Goal: Submit feedback/report problem: Submit feedback/report problem

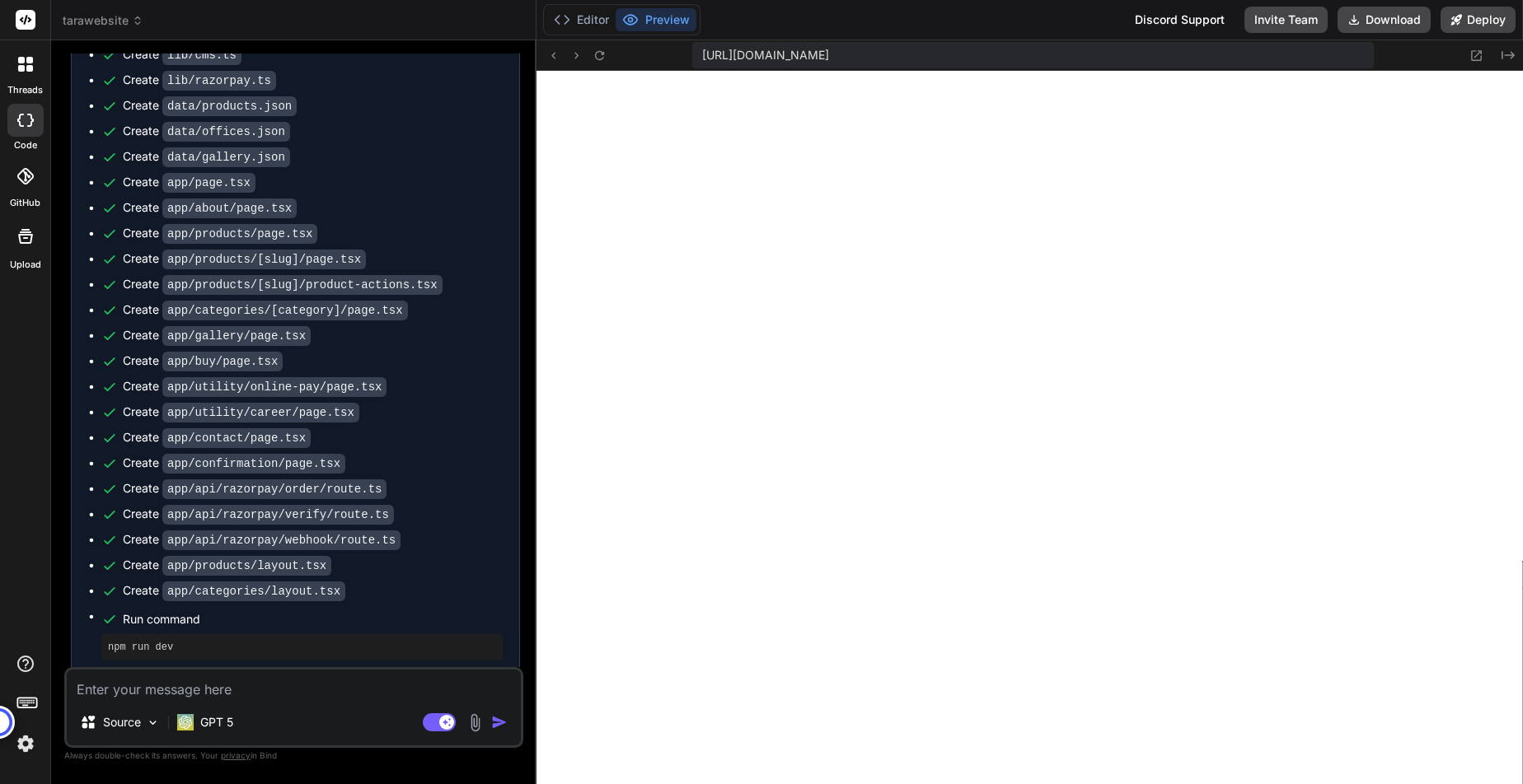
scroll to position [4541, 0]
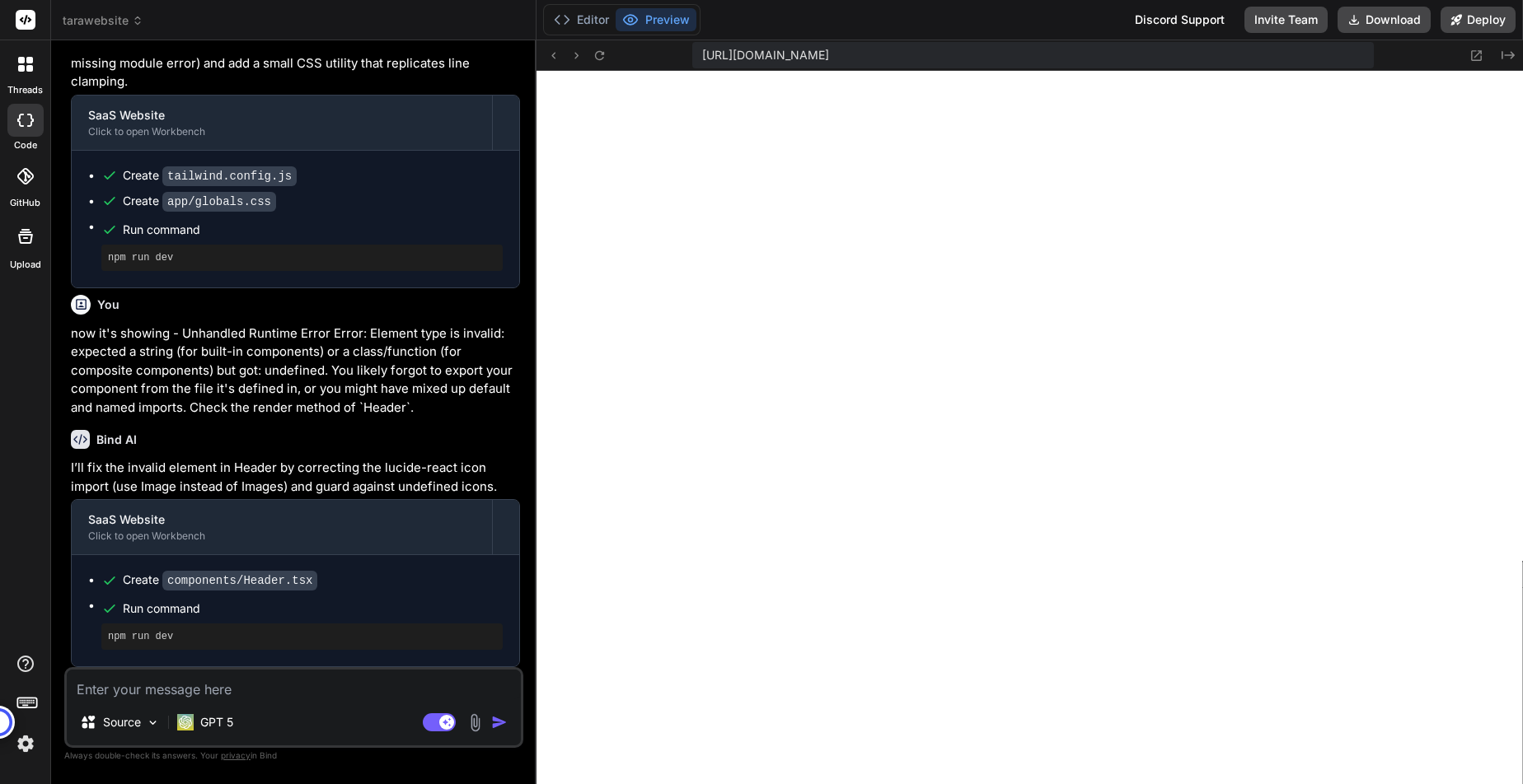
click at [185, 690] on textarea at bounding box center [294, 685] width 454 height 30
type textarea "n"
type textarea "x"
type textarea "no"
type textarea "x"
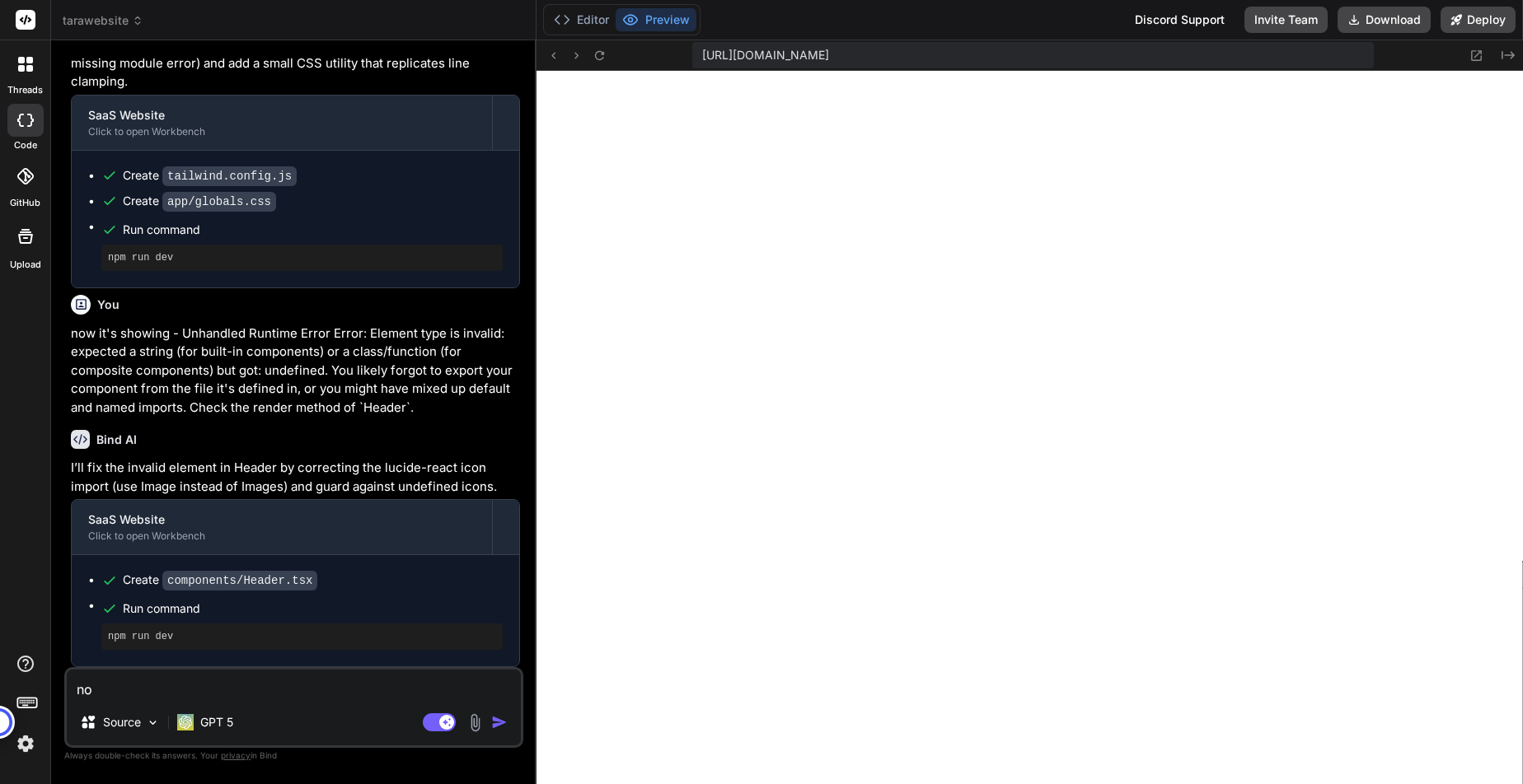
type textarea "now"
type textarea "x"
type textarea "now"
type textarea "x"
type textarea "now i"
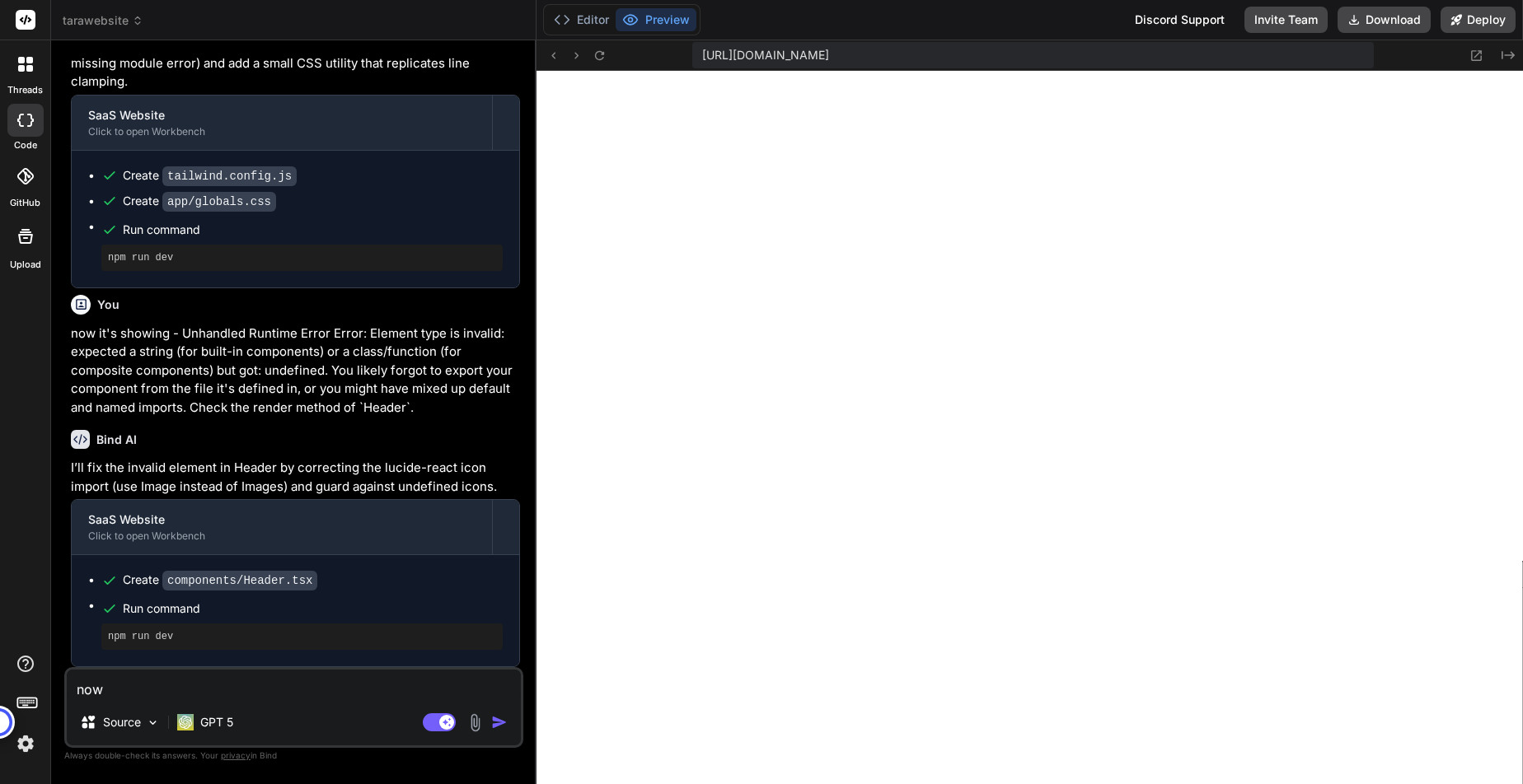
type textarea "x"
type textarea "now it"
type textarea "x"
type textarea "now it"
type textarea "x"
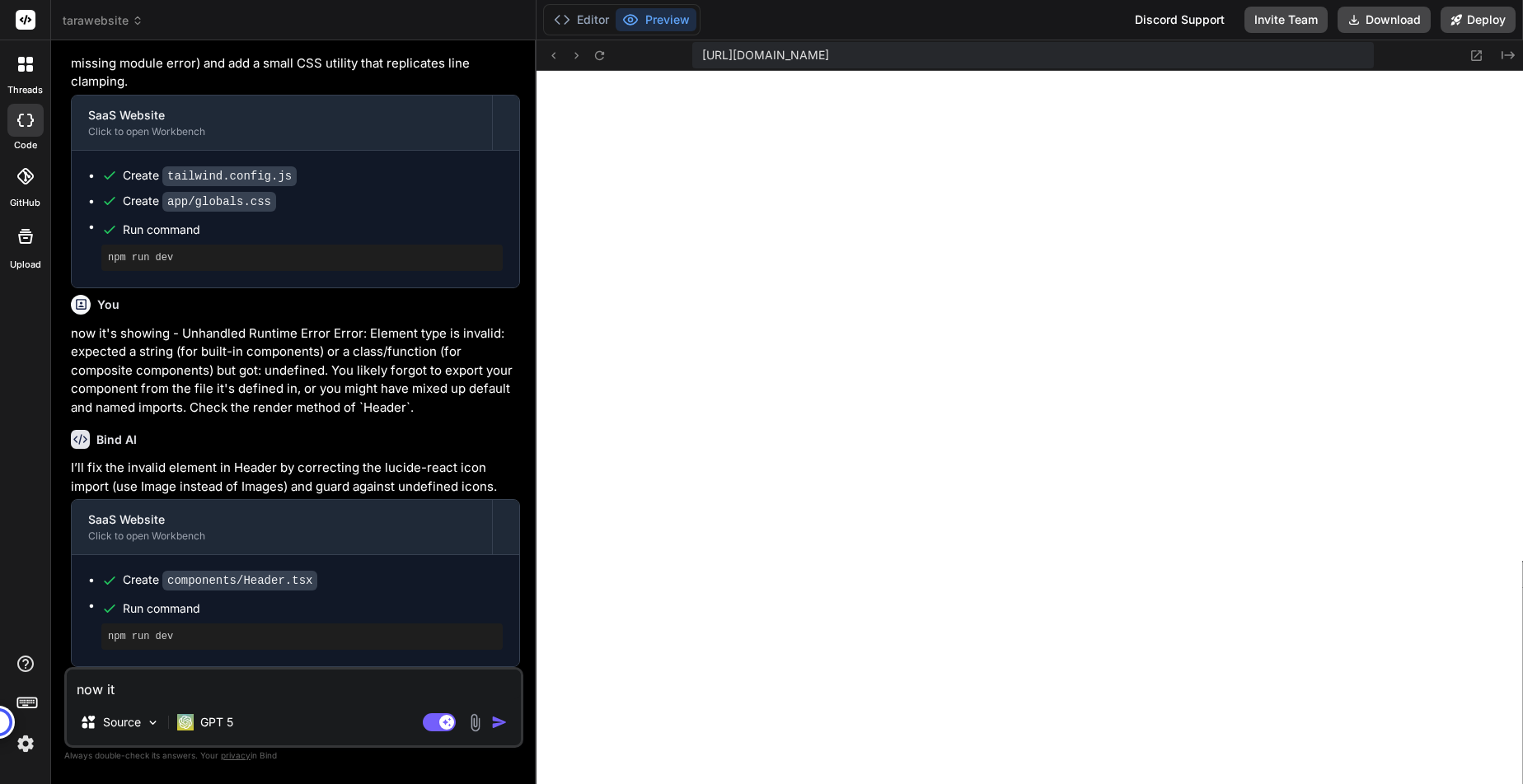
type textarea "now it i"
type textarea "x"
type textarea "now it is"
type textarea "x"
type textarea "now it is"
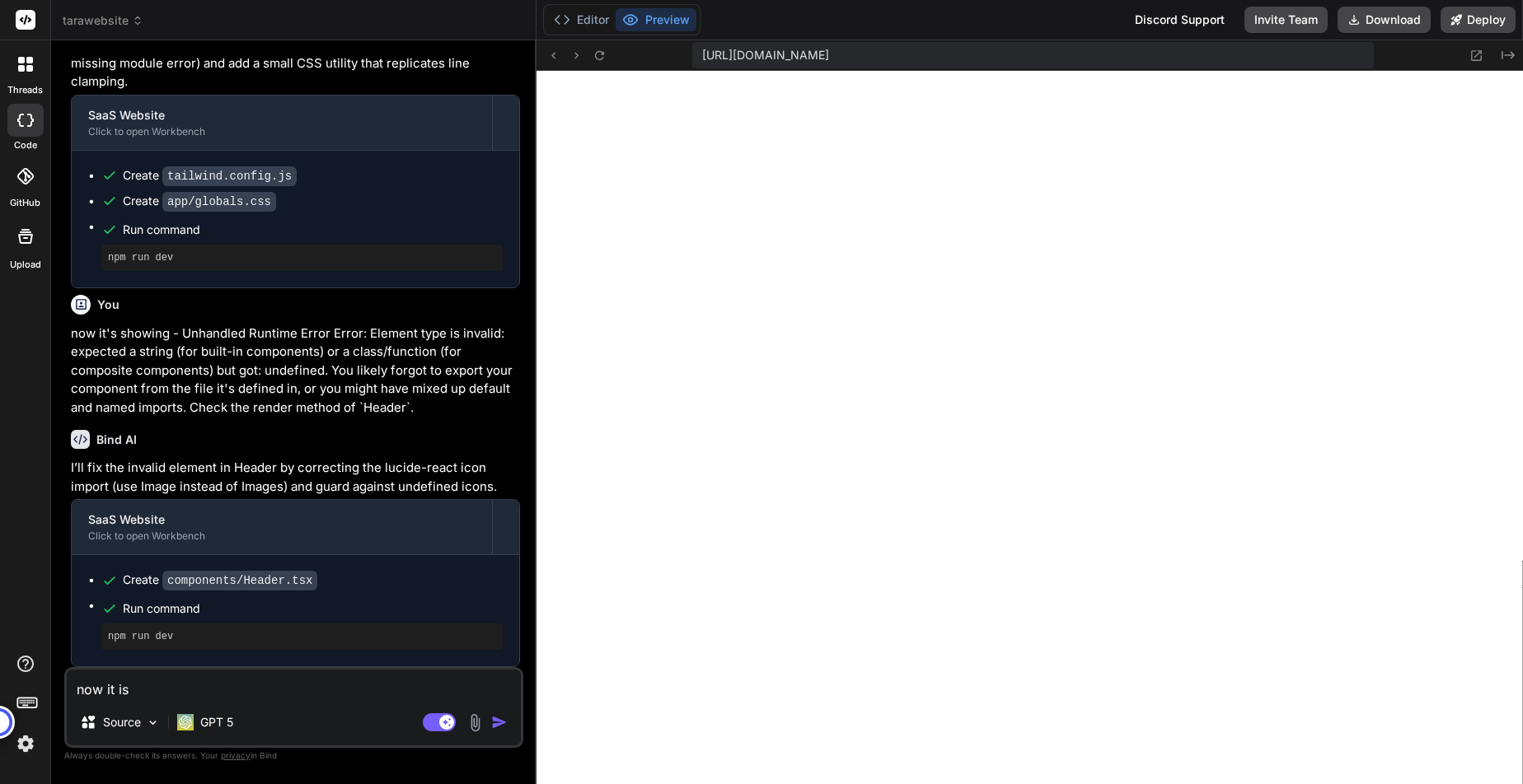
type textarea "x"
type textarea "now it is s"
type textarea "x"
type textarea "now it is sh"
type textarea "x"
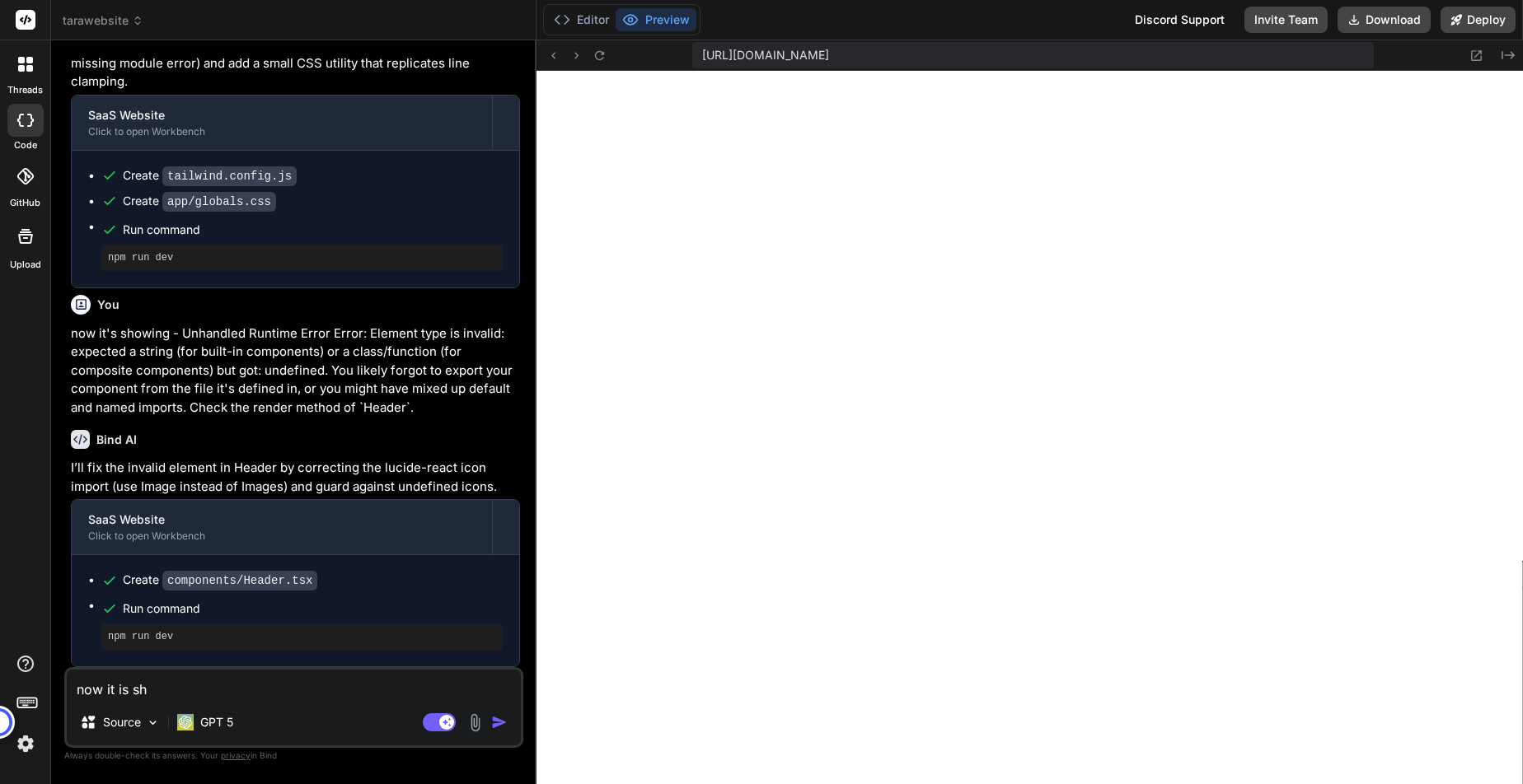
type textarea "now it is sho"
type textarea "x"
type textarea "now it is show"
type textarea "x"
type textarea "now it is showi"
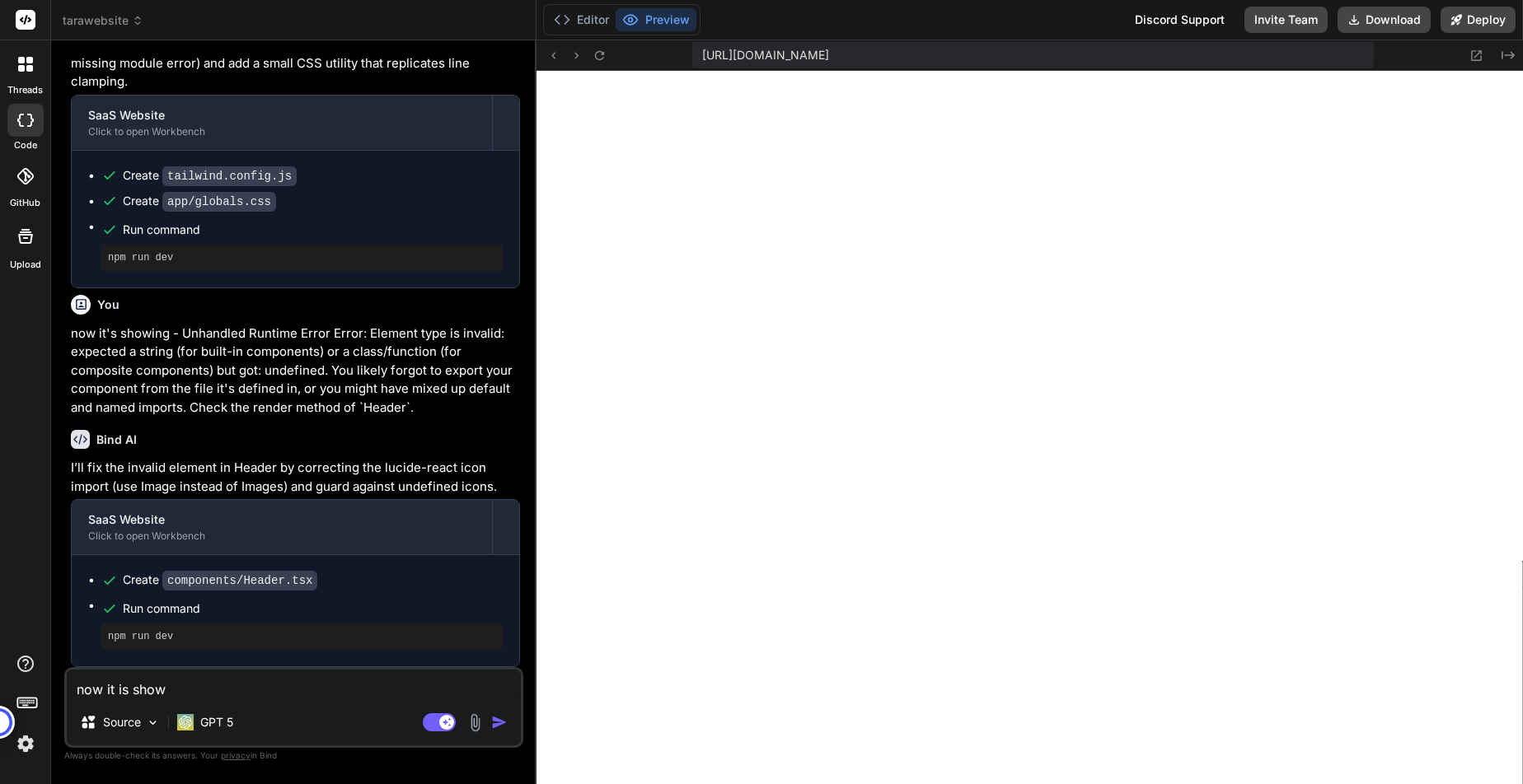
type textarea "x"
type textarea "now it is showin"
type textarea "x"
type textarea "now it is showing"
type textarea "x"
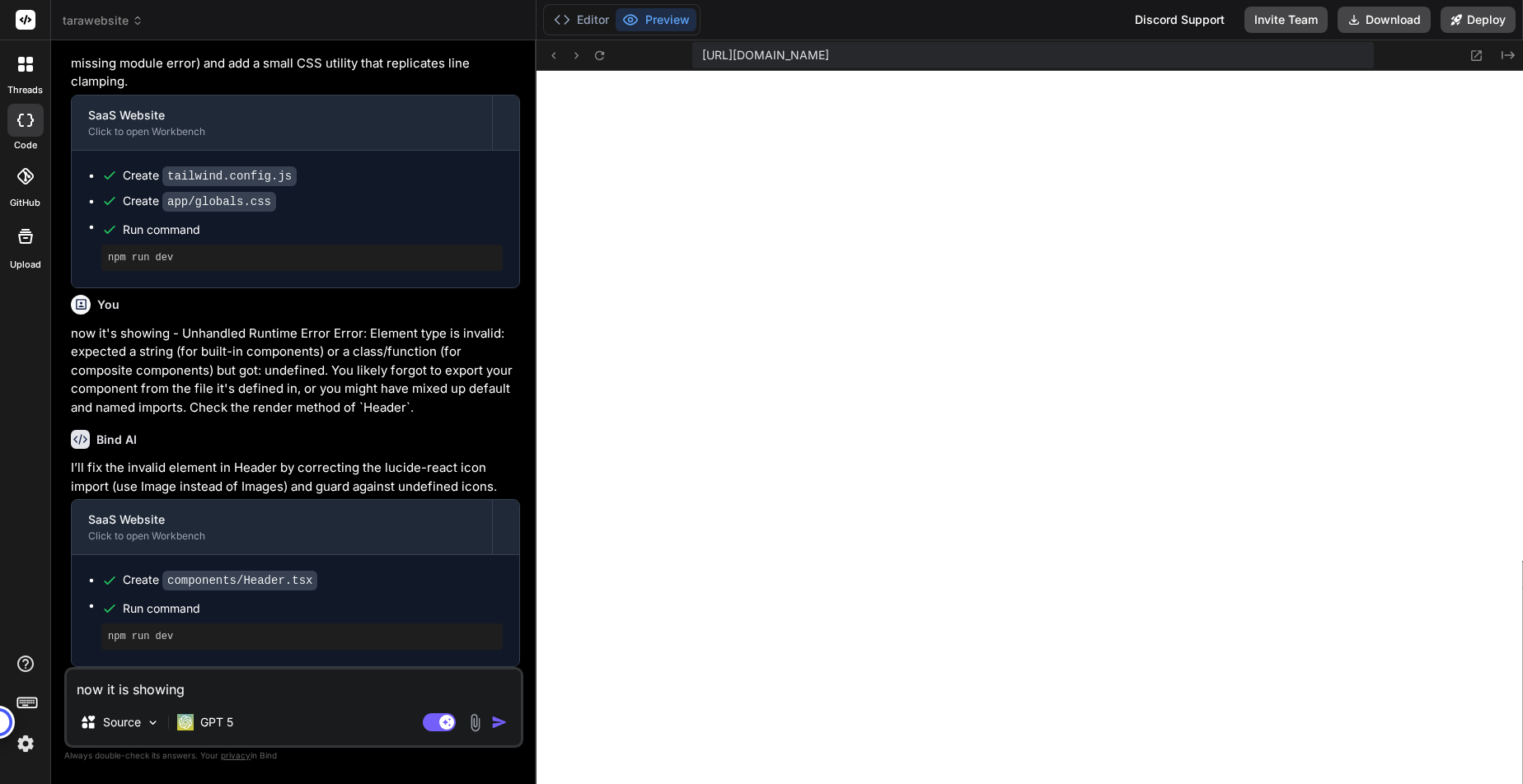
type textarea "now it is showing"
type textarea "x"
type textarea "now it is showing b"
type textarea "x"
type textarea "now it is showing be"
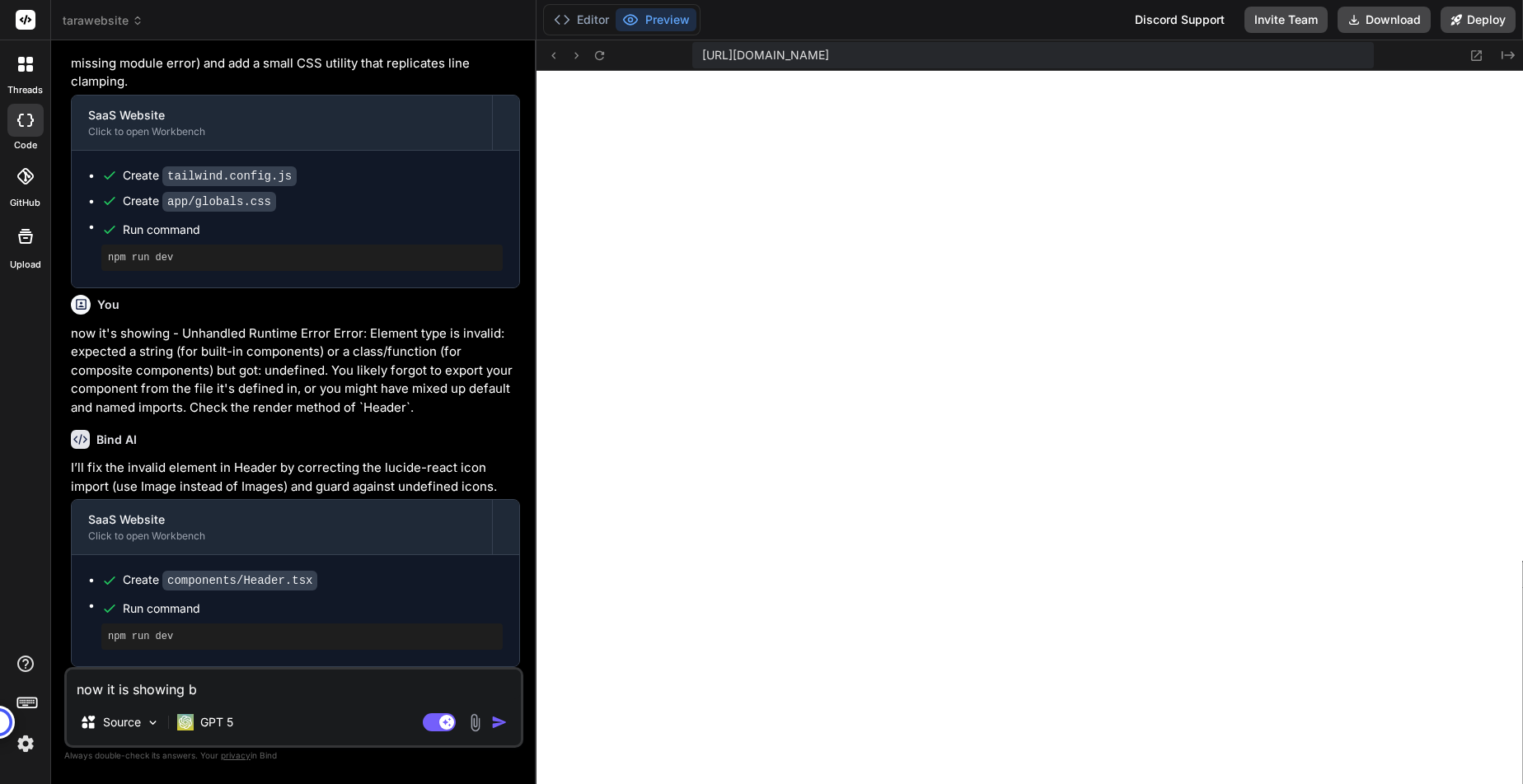
type textarea "x"
type textarea "now it is showing bel"
type textarea "x"
type textarea "now it is showing belw"
type textarea "x"
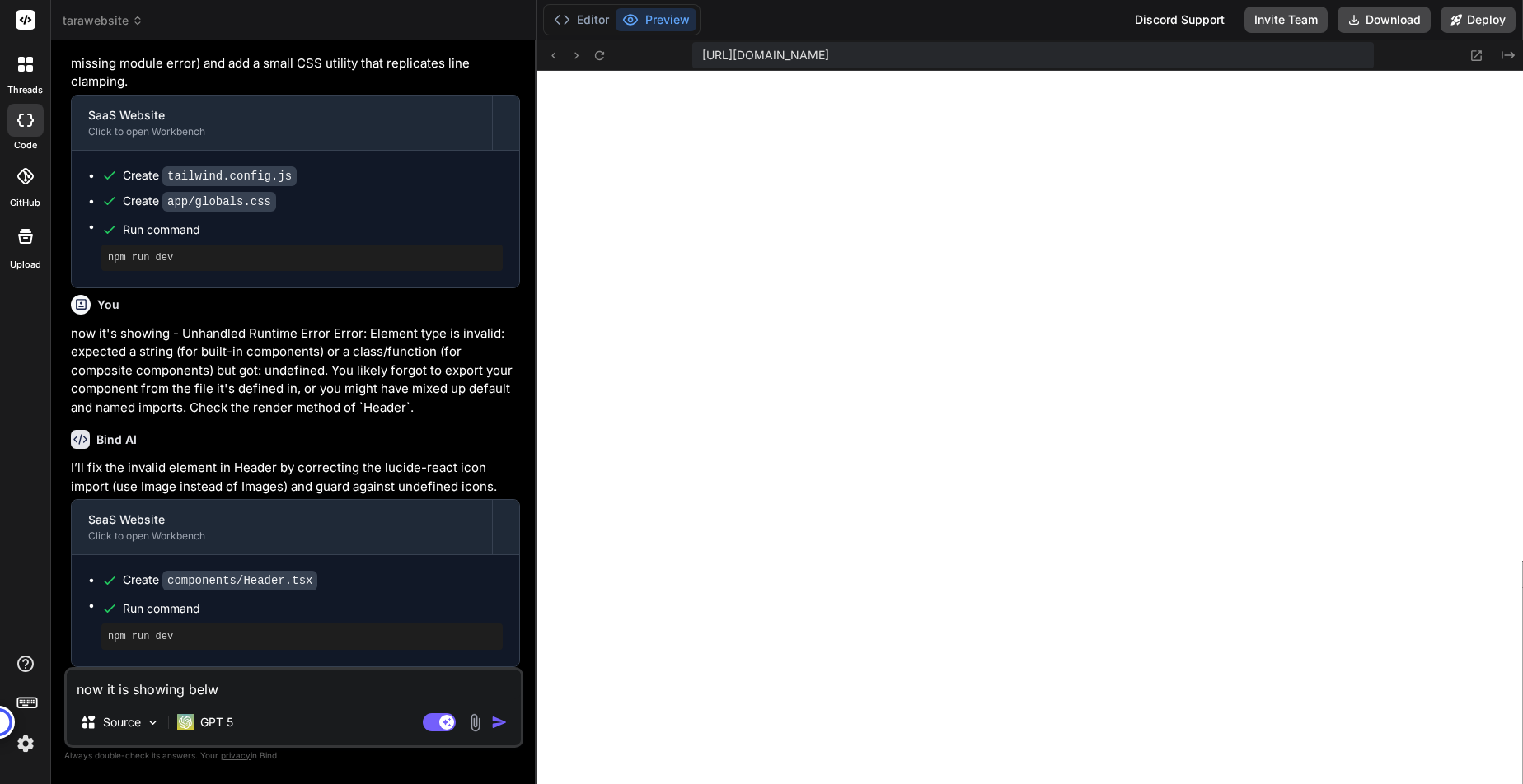
type textarea "now it is showing belwo"
type textarea "x"
type textarea "now it is showing belwo"
type textarea "x"
type textarea "now it is showing belwo"
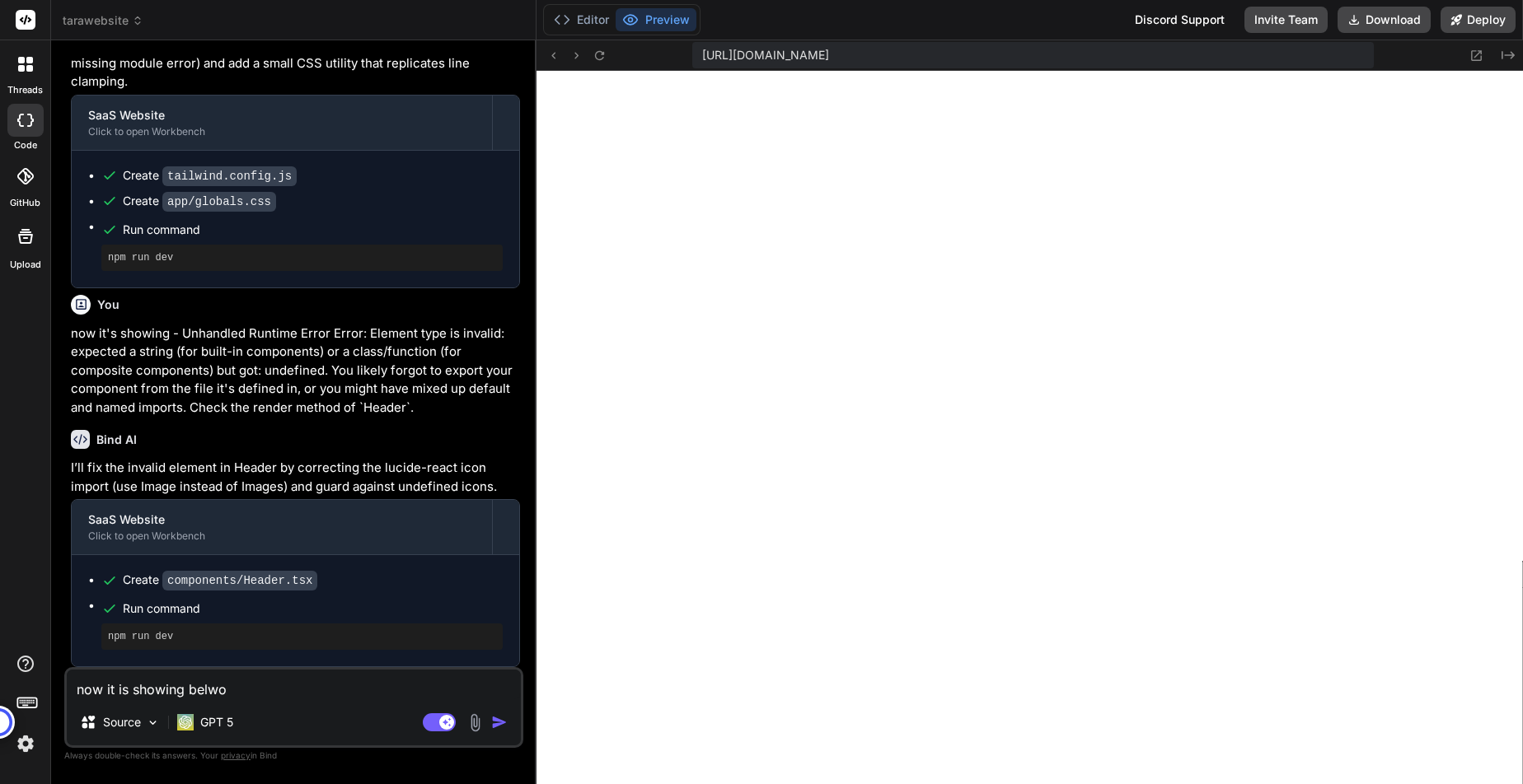
type textarea "x"
type textarea "now it is showing belw"
type textarea "x"
type textarea "now it is showing bel"
type textarea "x"
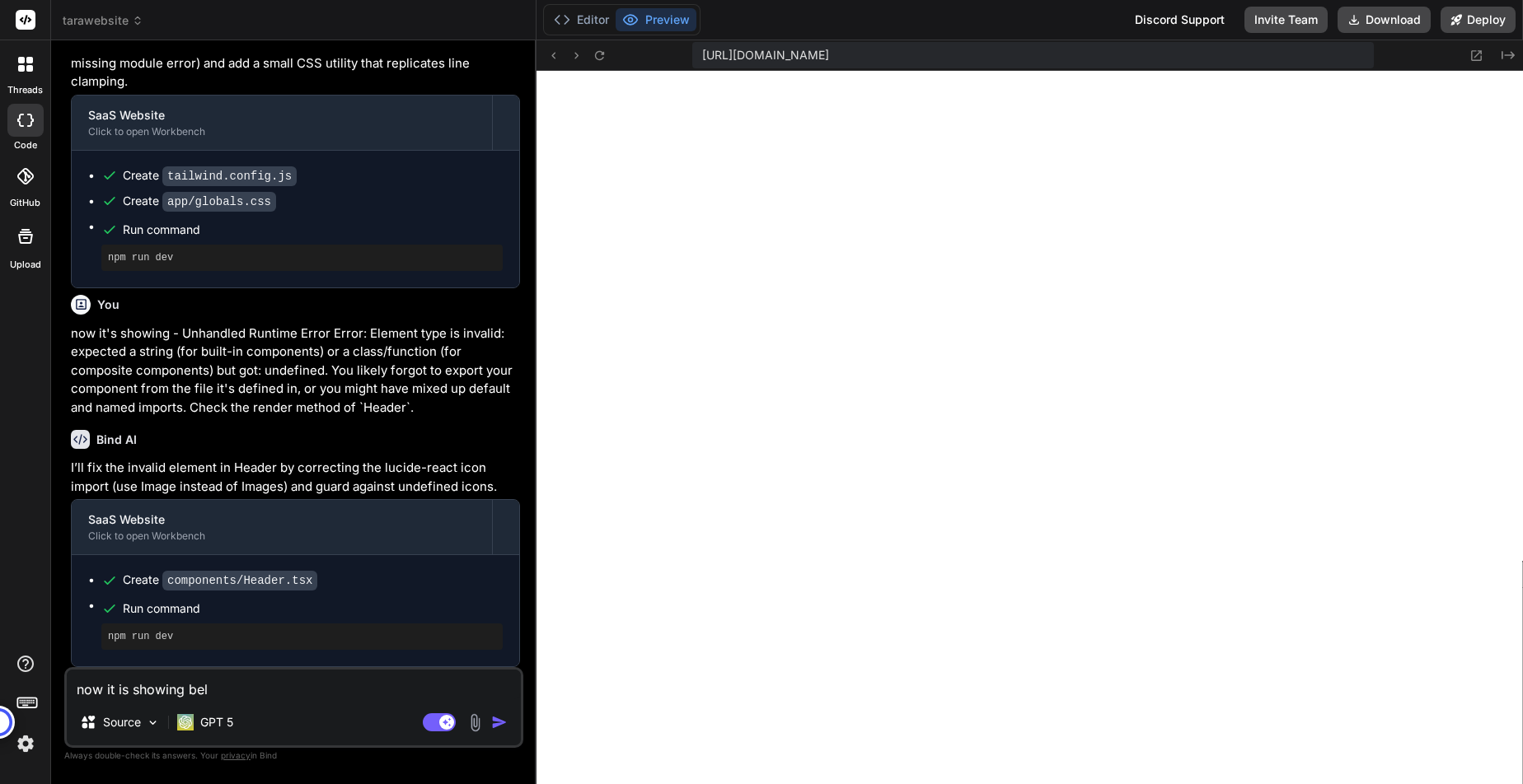
type textarea "now it is showing belo"
type textarea "x"
type textarea "now it is showing below"
type textarea "x"
type textarea "now it is showing below"
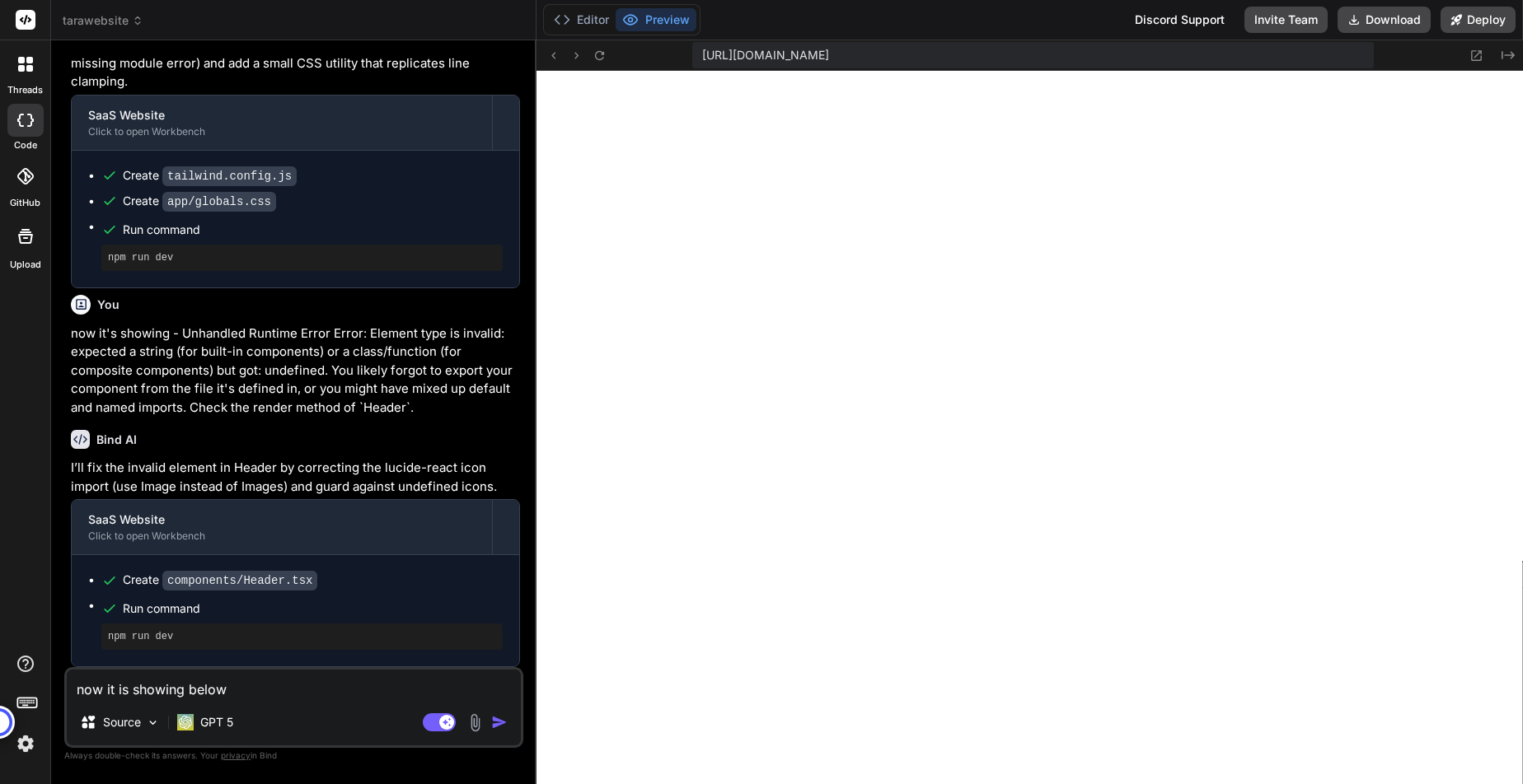
type textarea "x"
type textarea "now it is showing below e"
type textarea "x"
type textarea "now it is showing below er"
type textarea "x"
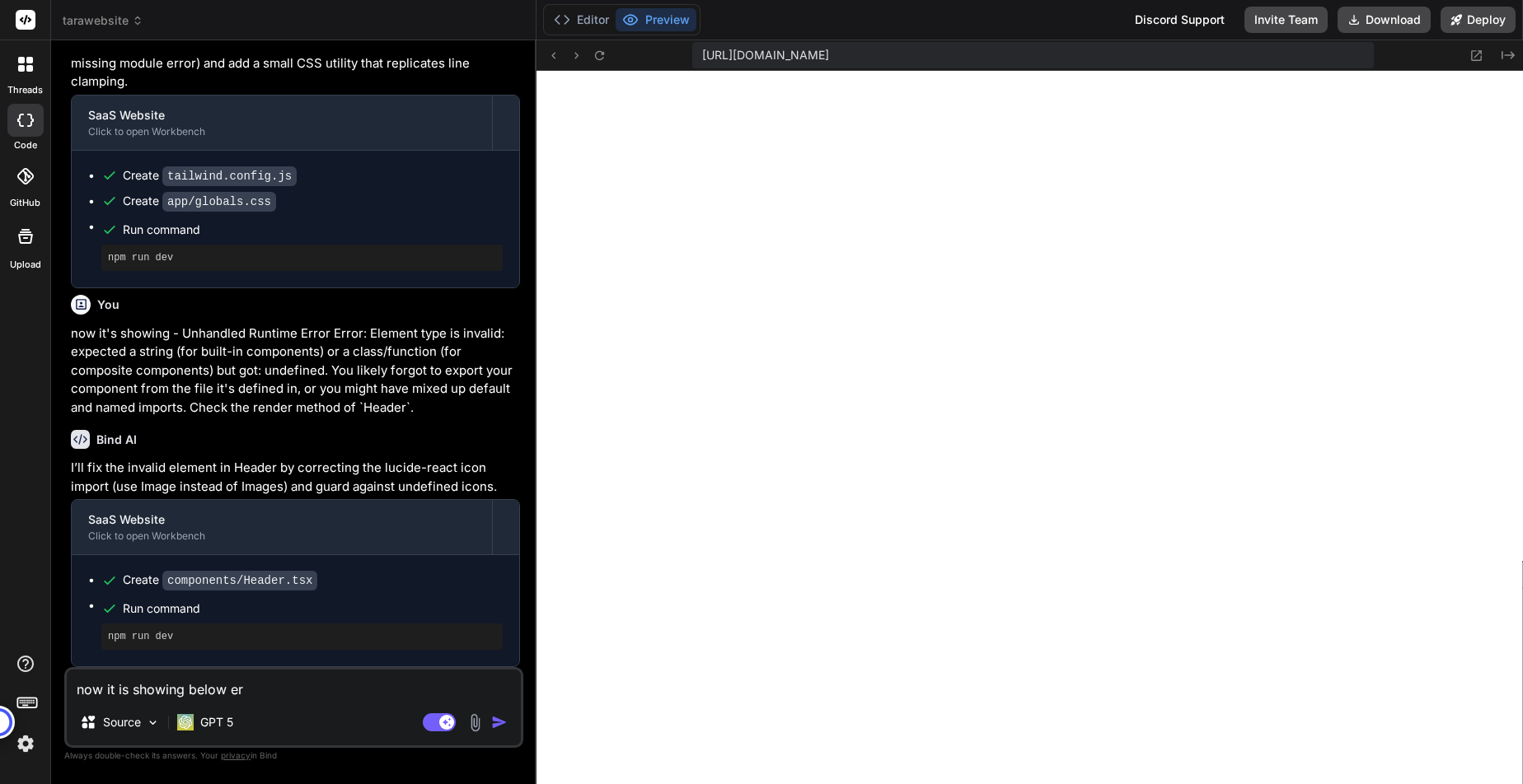
type textarea "now it is showing below err"
type textarea "x"
type textarea "now it is showing below erro"
type textarea "x"
type textarea "now it is showing below error"
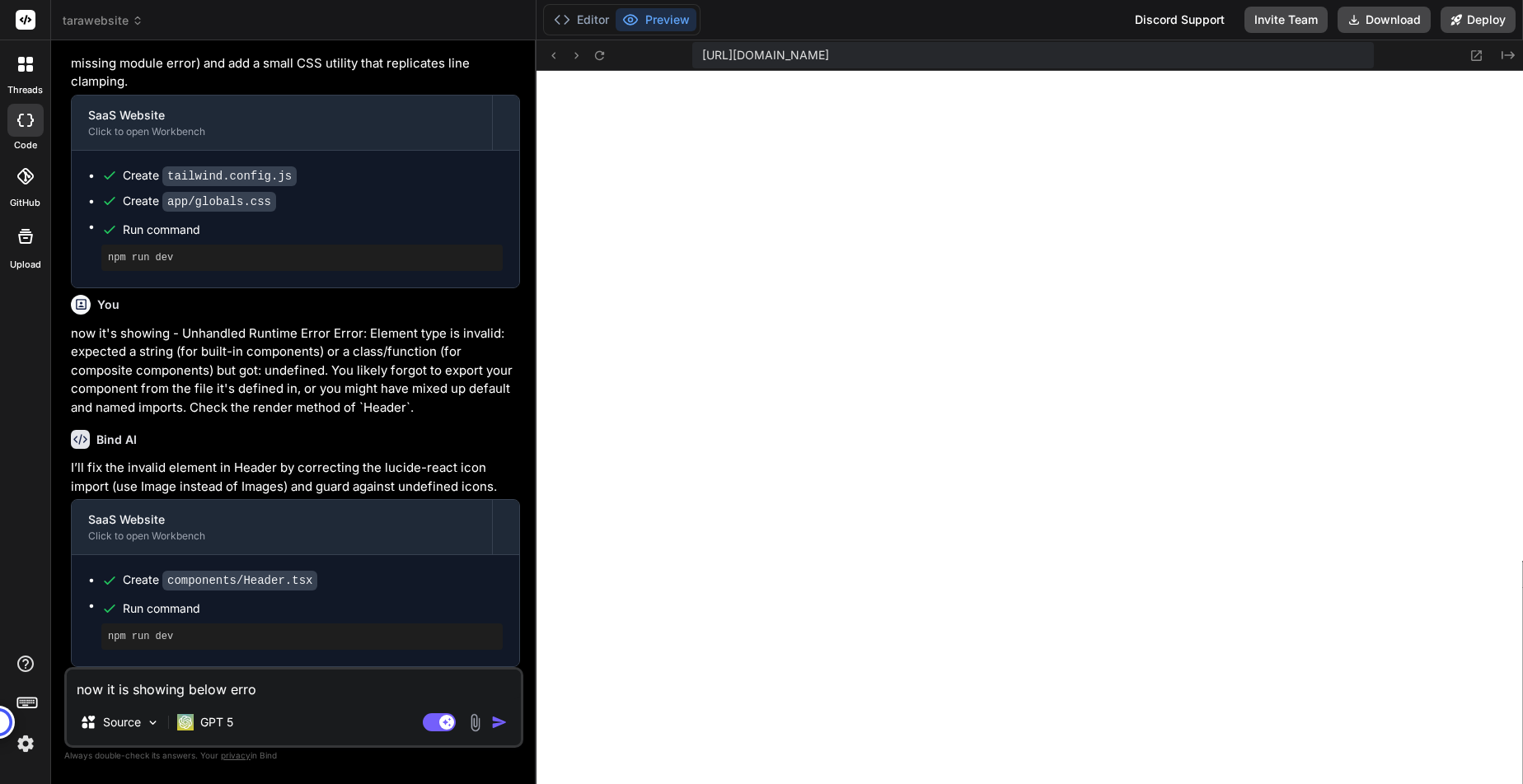
type textarea "x"
type textarea "now it is showing below error"
type textarea "x"
paste textarea "./lib/cms.ts:2:0 Module not found: Can't resolve '@data/products.json' 1 | impo…"
type textarea "now it is showing below error ./lib/cms.ts:2:0 Module not found: Can't resolve …"
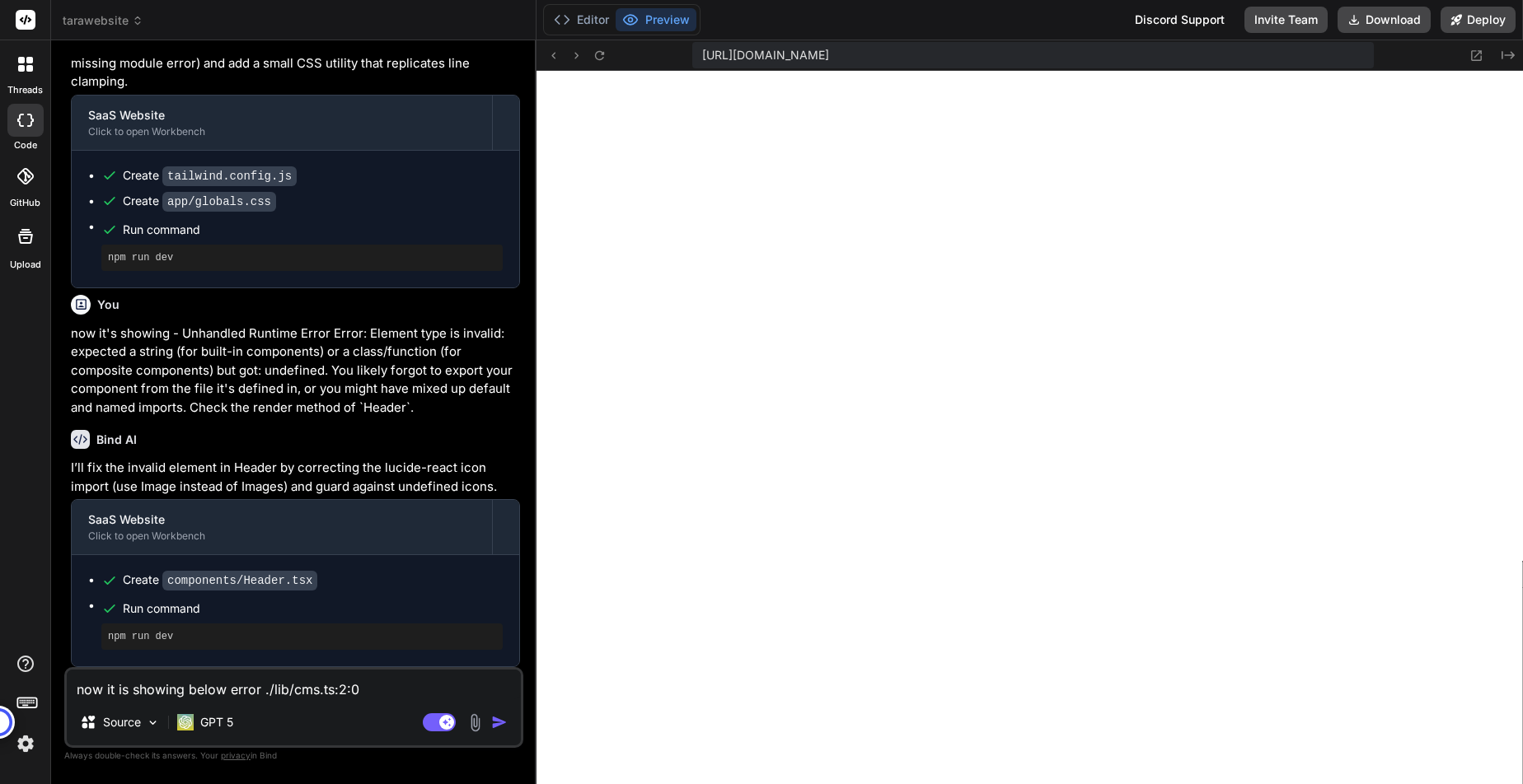
scroll to position [41, 0]
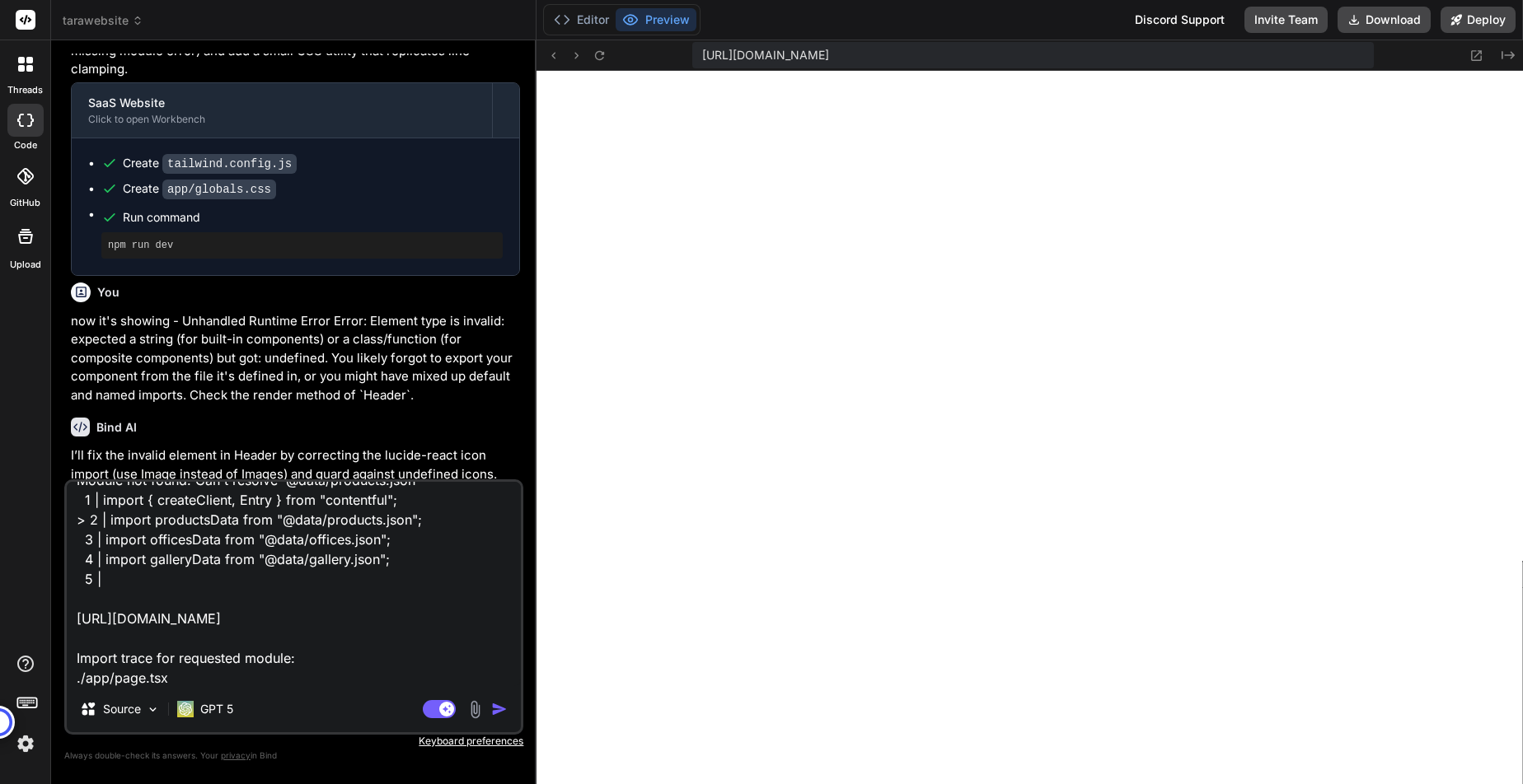
type textarea "x"
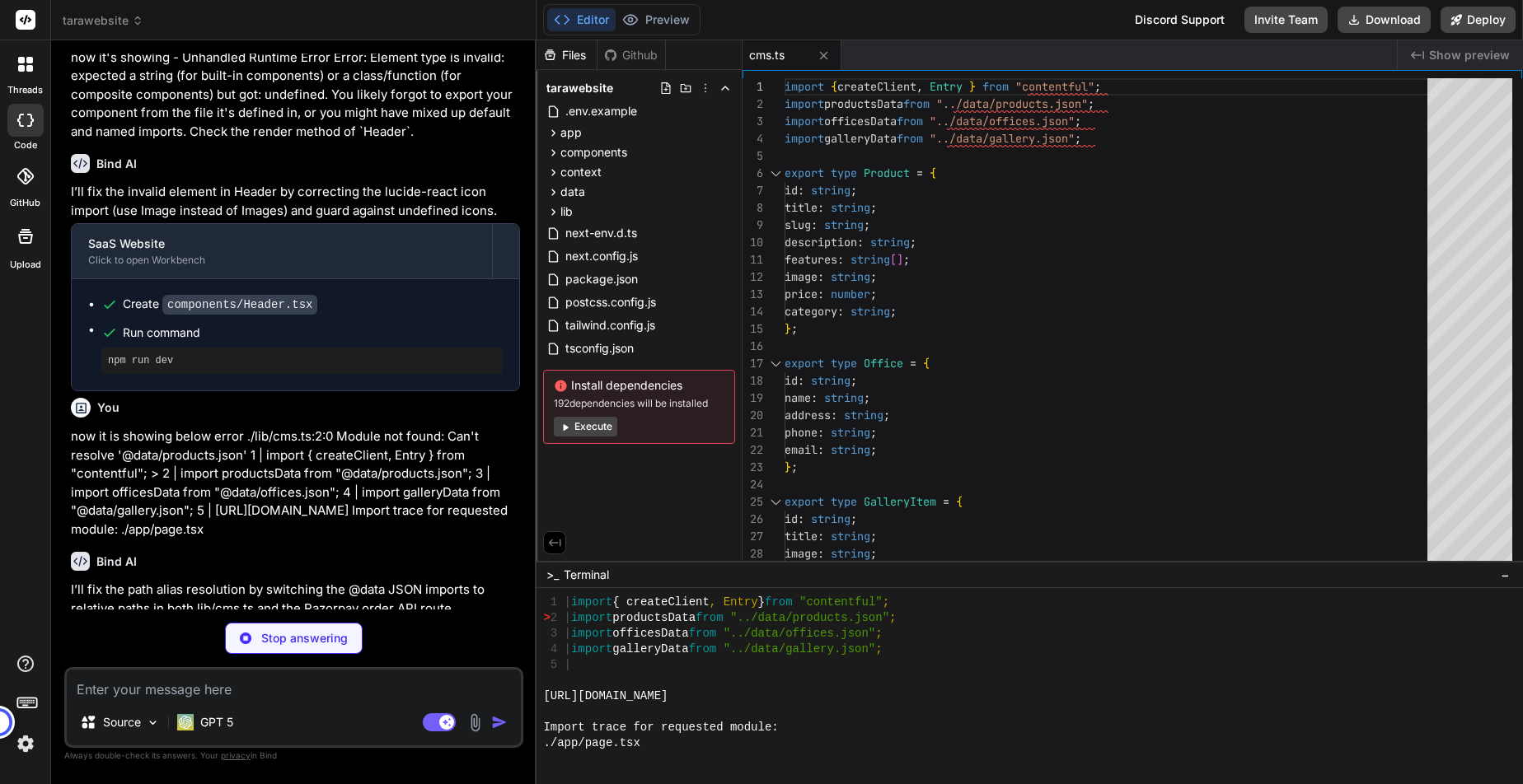
scroll to position [1581, 0]
type textarea "x"
type textarea "} }"
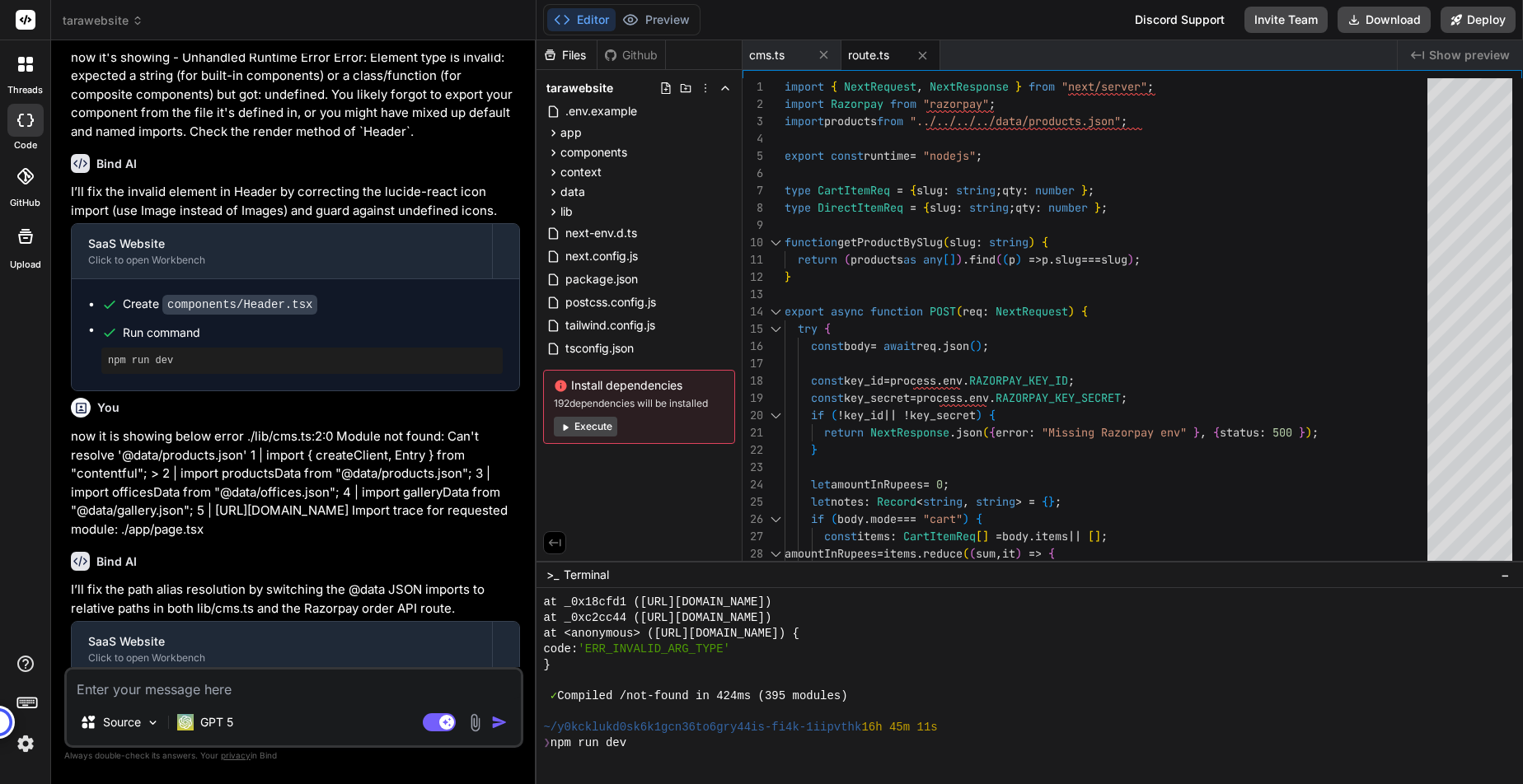
scroll to position [3146, 0]
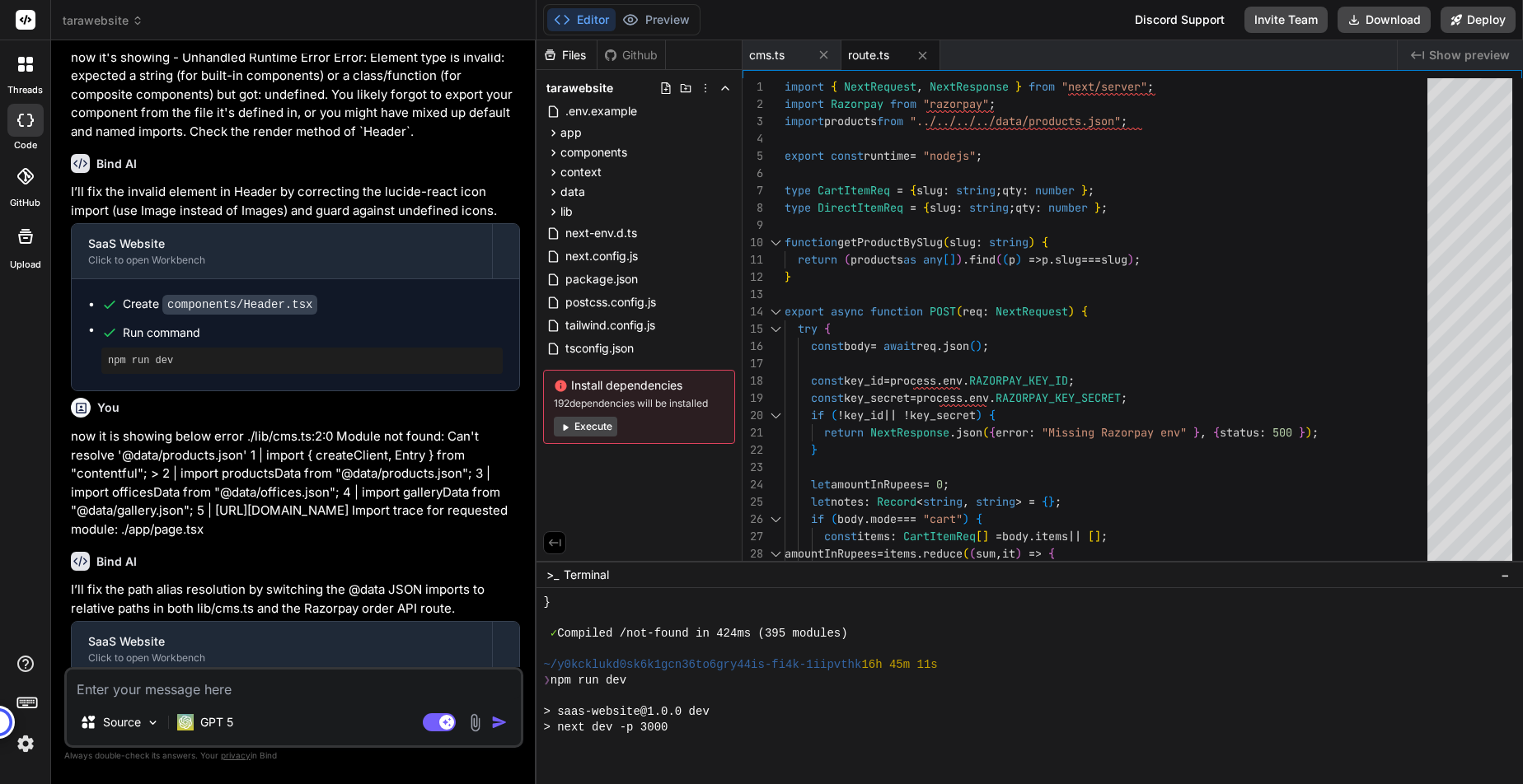
type textarea "x"
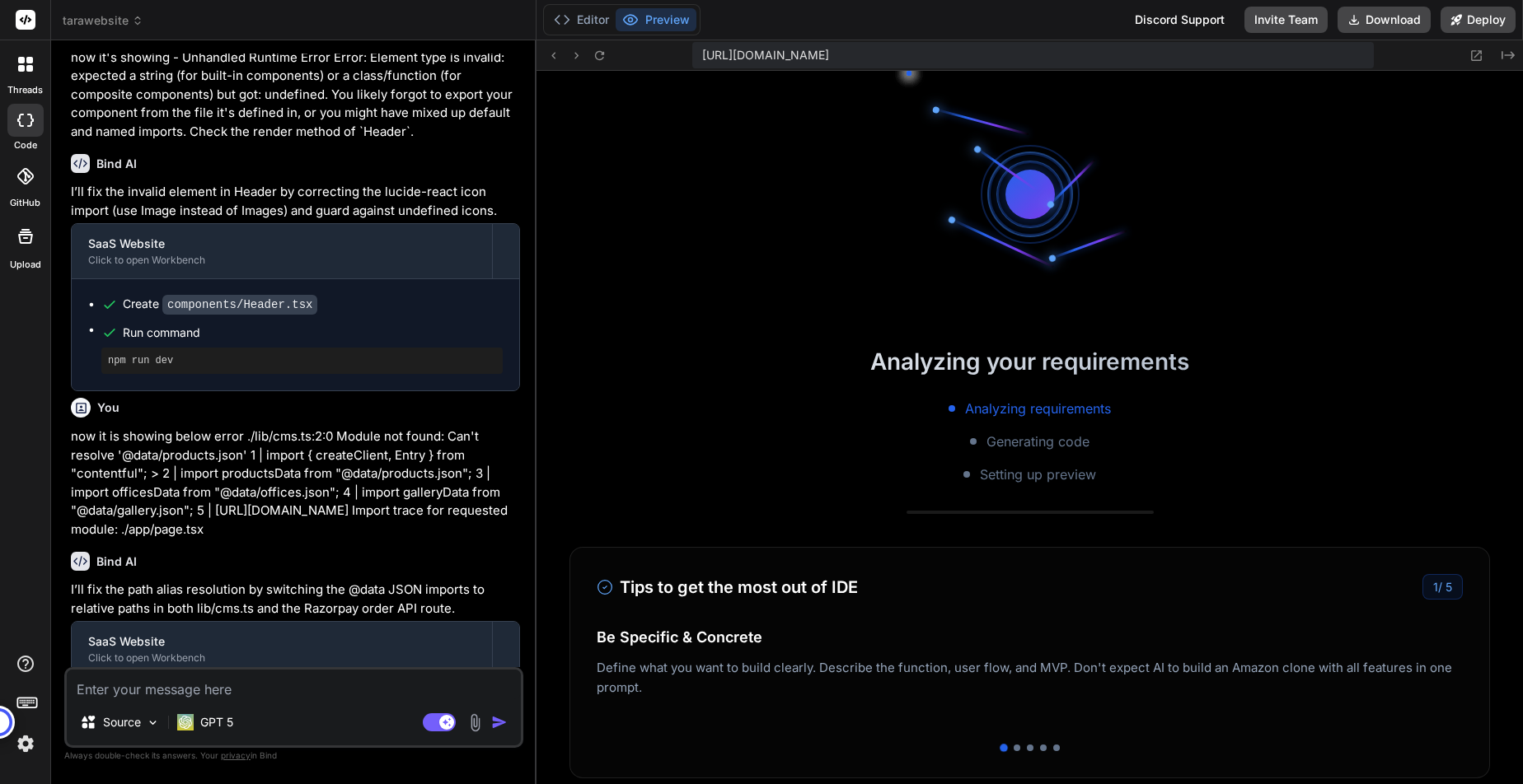
scroll to position [3443, 0]
click at [589, 18] on button "Editor" at bounding box center [582, 20] width 68 height 23
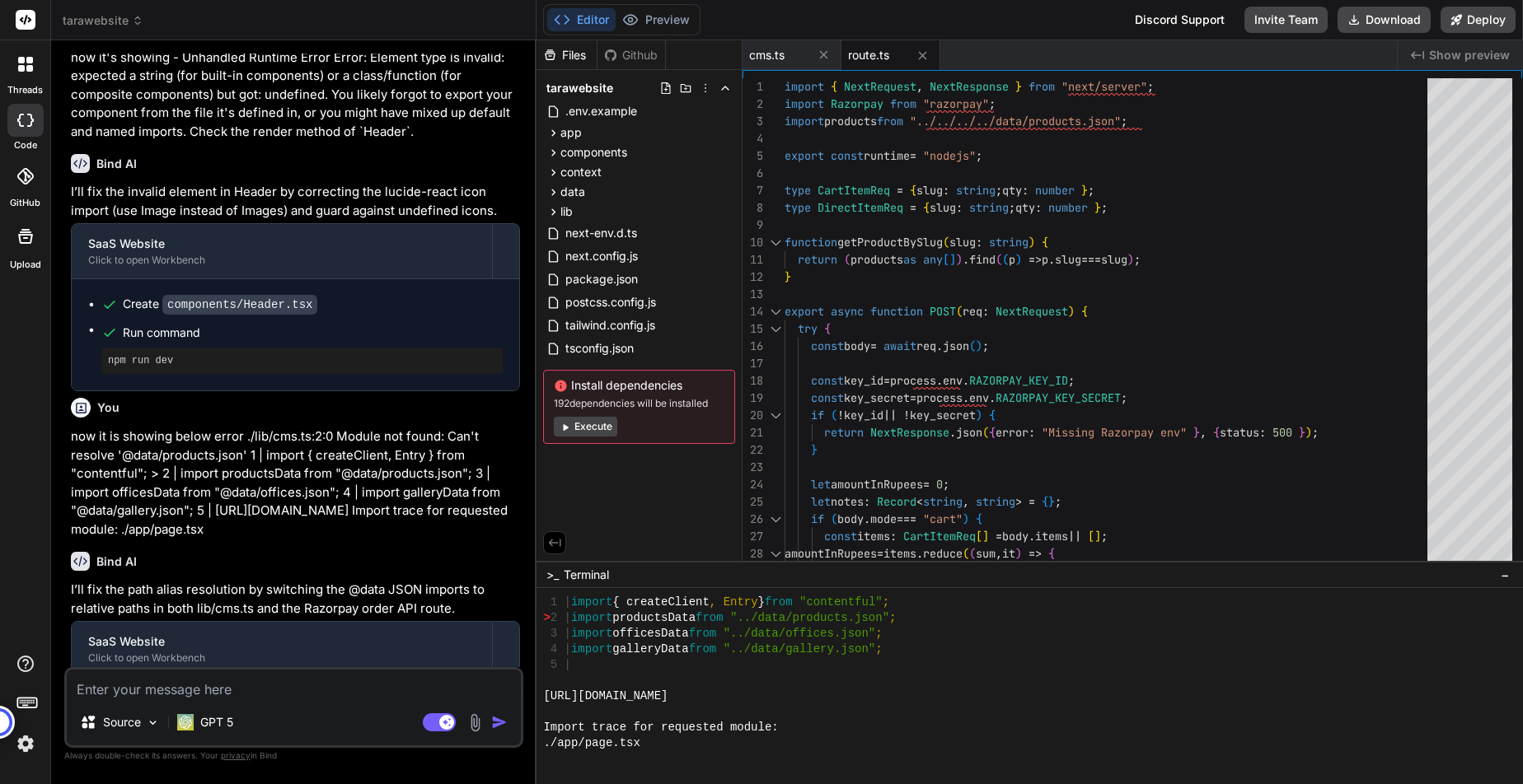
scroll to position [3834, 0]
click at [739, 494] on div "Files Github tarawebsite .env.example app about page.tsx api razorpay order rou…" at bounding box center [639, 300] width 206 height 520
